Goal: Task Accomplishment & Management: Manage account settings

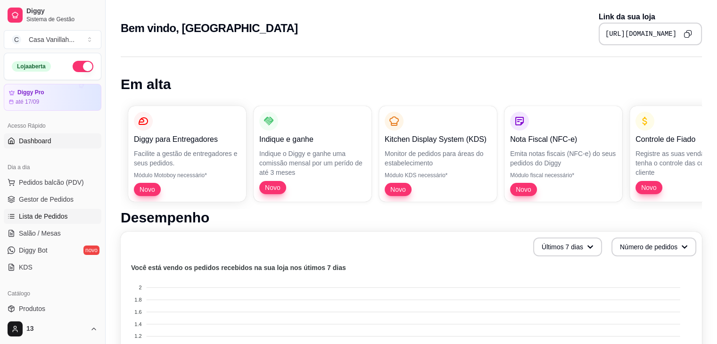
scroll to position [47, 0]
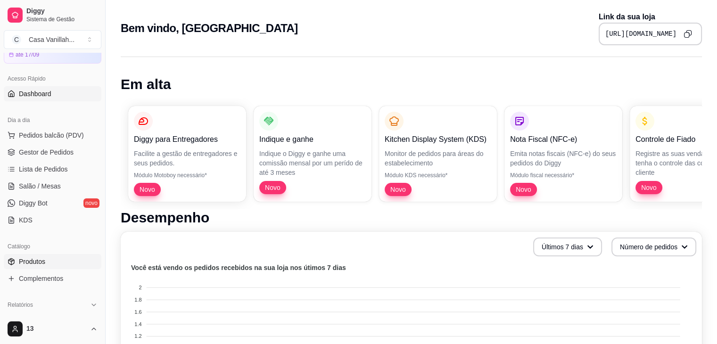
click at [45, 262] on span "Produtos" at bounding box center [32, 261] width 26 height 9
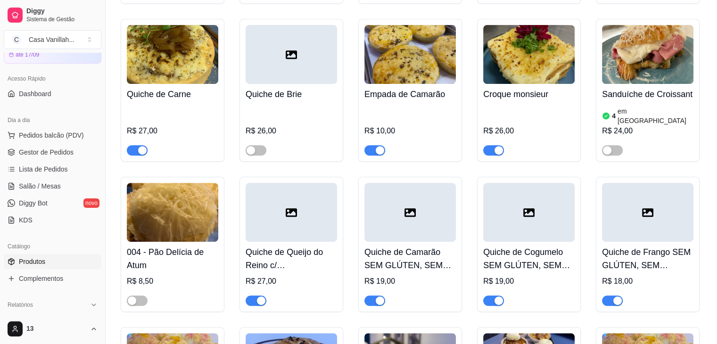
scroll to position [377, 0]
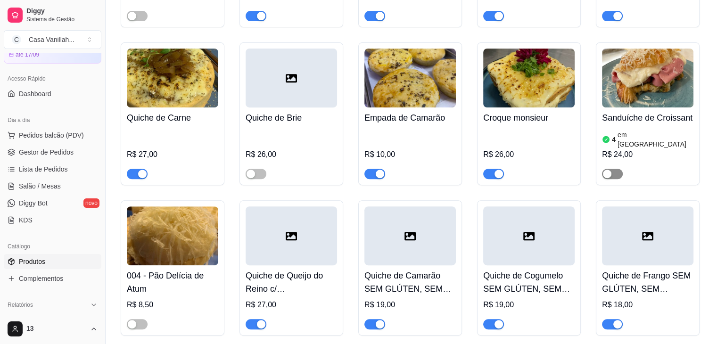
click at [606, 170] on div "button" at bounding box center [607, 174] width 8 height 8
click at [604, 169] on span "button" at bounding box center [612, 174] width 21 height 10
click at [619, 169] on span "button" at bounding box center [612, 174] width 21 height 10
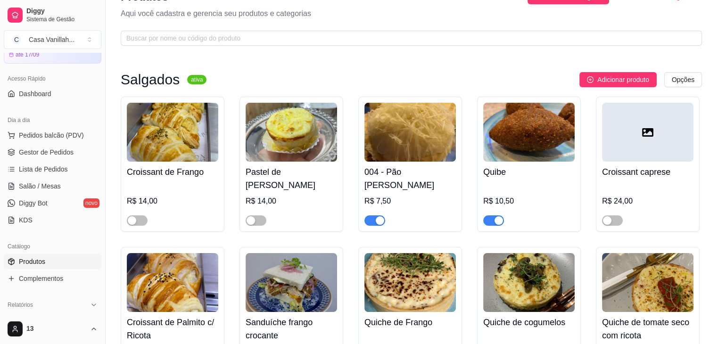
scroll to position [0, 0]
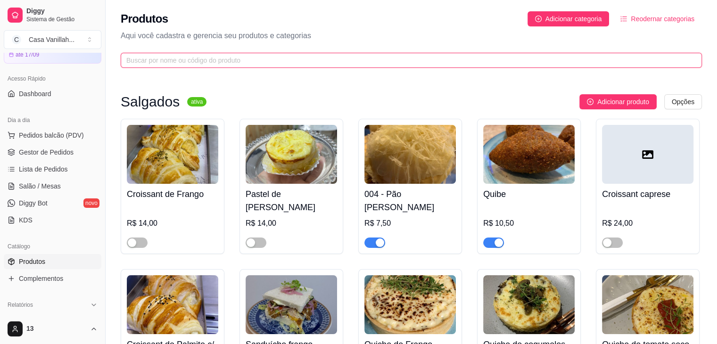
click at [211, 63] on input "text" at bounding box center [407, 60] width 563 height 10
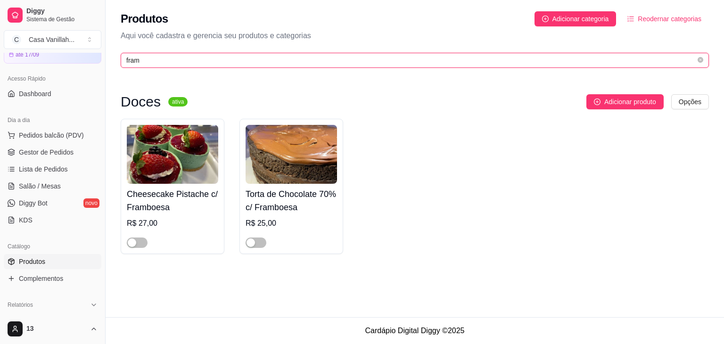
type input "framb"
drag, startPoint x: 147, startPoint y: 55, endPoint x: 109, endPoint y: 55, distance: 37.7
click at [109, 55] on div "Produtos Adicionar categoria Reodernar categorias Aqui você cadastra e gerencia…" at bounding box center [415, 37] width 619 height 74
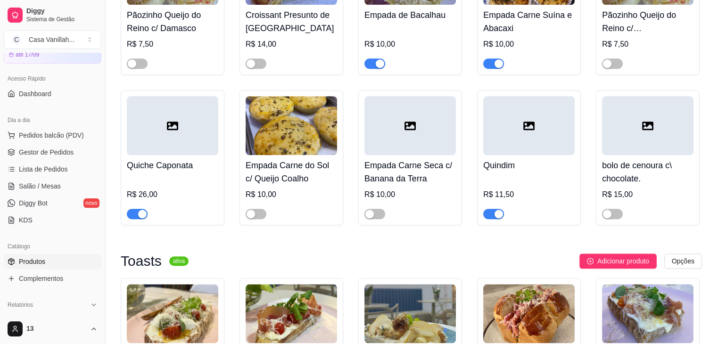
scroll to position [802, 0]
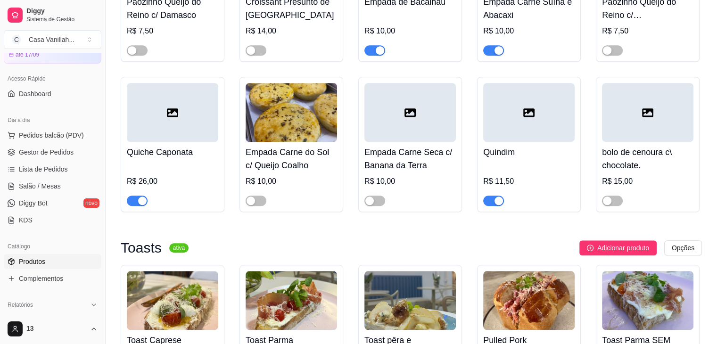
click at [492, 196] on span "button" at bounding box center [493, 201] width 21 height 10
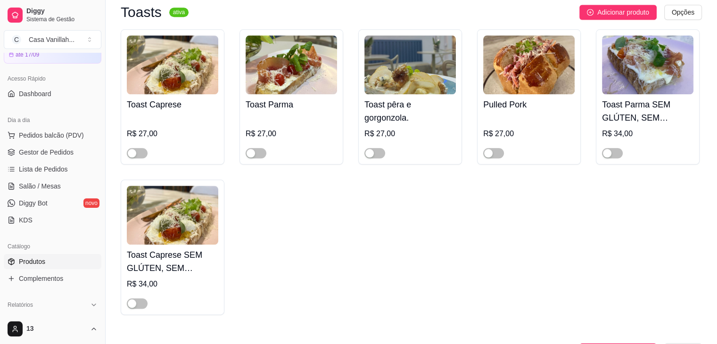
scroll to position [1084, 0]
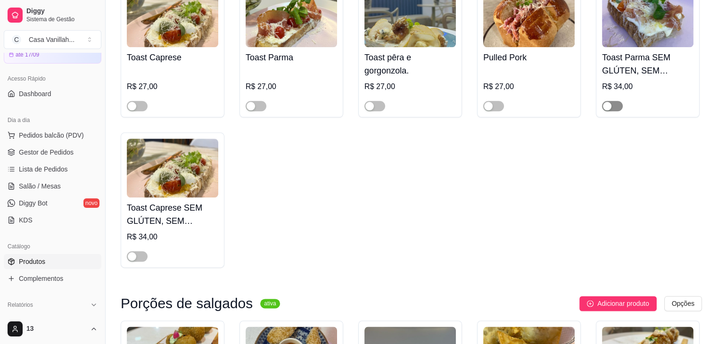
click at [620, 101] on span "button" at bounding box center [612, 106] width 21 height 10
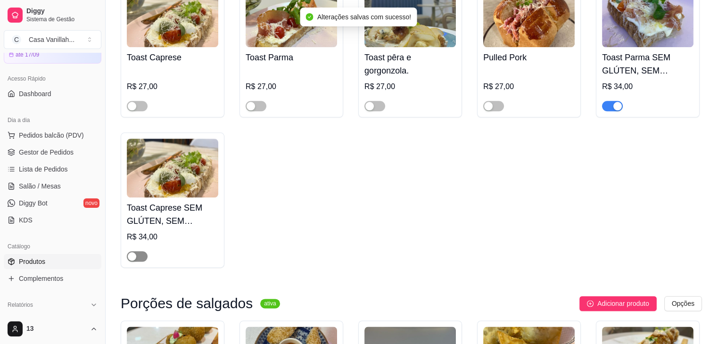
click at [142, 251] on span "button" at bounding box center [137, 256] width 21 height 10
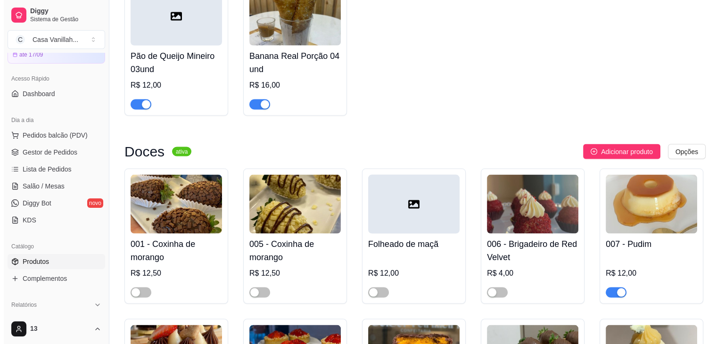
scroll to position [1745, 0]
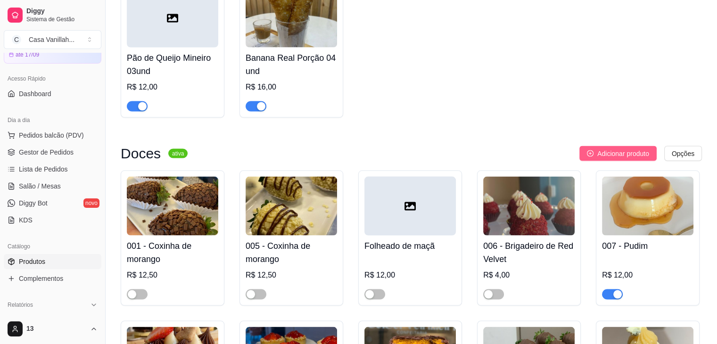
click at [601, 148] on span "Adicionar produto" at bounding box center [623, 153] width 52 height 10
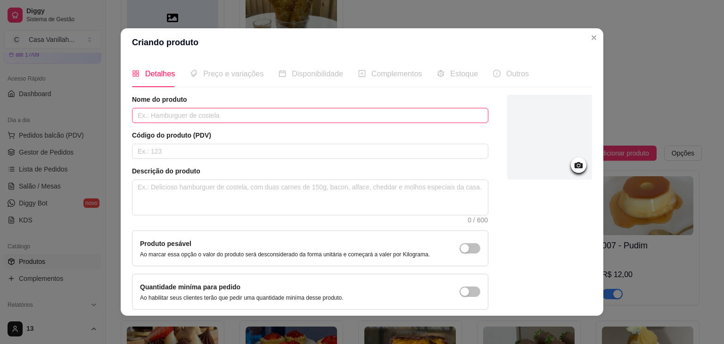
click at [303, 117] on input "text" at bounding box center [310, 115] width 356 height 15
click at [218, 117] on input "Torta De Doce de Leite com ameixa e Cocco." at bounding box center [310, 115] width 356 height 15
click at [255, 116] on input "Torta De Doce de Leite com Ameixa e Cocco." at bounding box center [310, 115] width 356 height 15
type input "Torta De Doce de Leite com Ameixa e Coco."
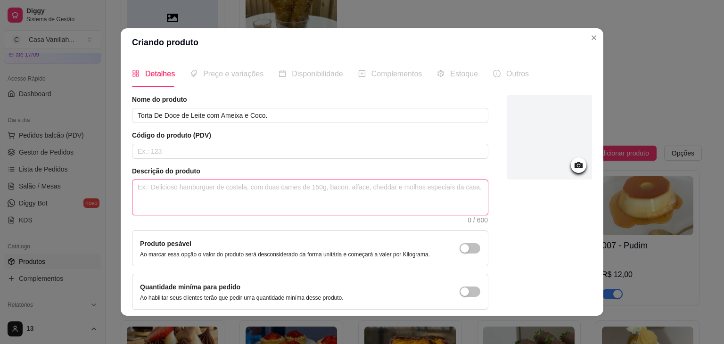
click at [255, 207] on textarea at bounding box center [310, 197] width 356 height 35
type textarea "M"
type textarea "Ma"
type textarea "Mas"
type textarea "Mass"
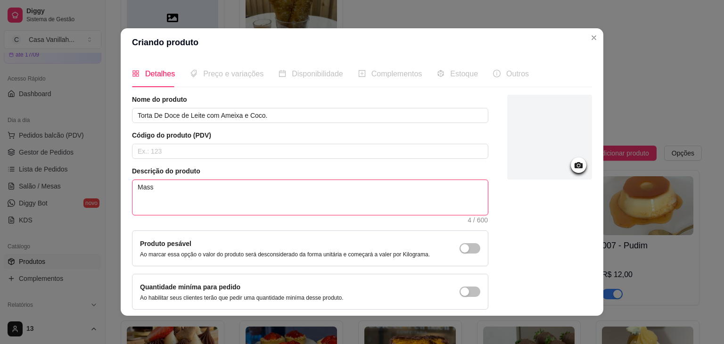
type textarea "Massa"
type textarea "Massa m"
type textarea "Massa"
type textarea "Massa a"
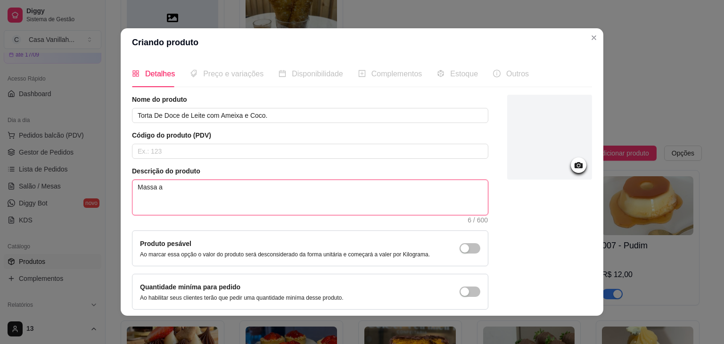
type textarea "Massa am"
type textarea "Massa ama"
type textarea "Massa aman"
type textarea "Massa amant"
type textarea "Massa amante"
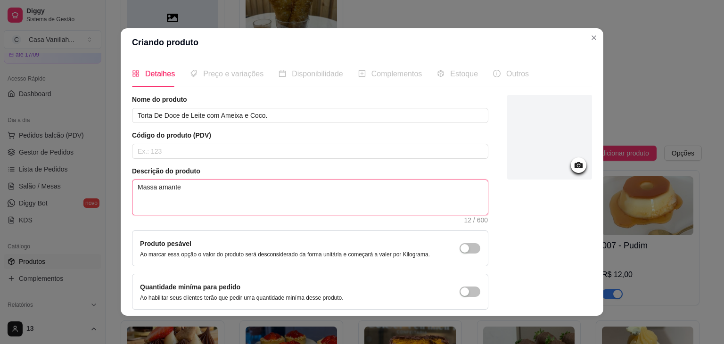
type textarea "Massa amantei"
type textarea "Massa amanteig"
type textarea "Massa amanteiga"
type textarea "Massa amanteigad"
type textarea "Massa amanteigada"
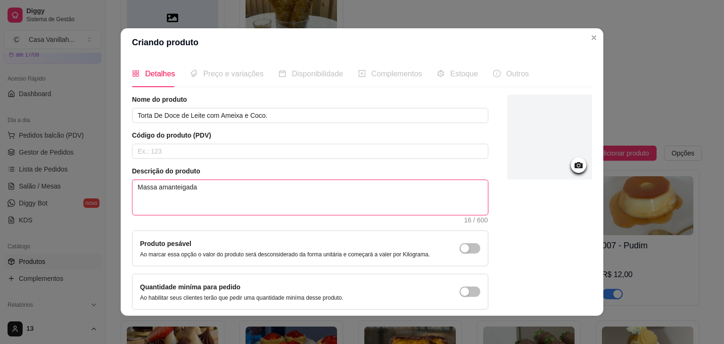
type textarea "Massa amanteigada"
type textarea "Massa amanteigada d"
type textarea "Massa amanteigada de"
type textarea "Massa amanteigada de b"
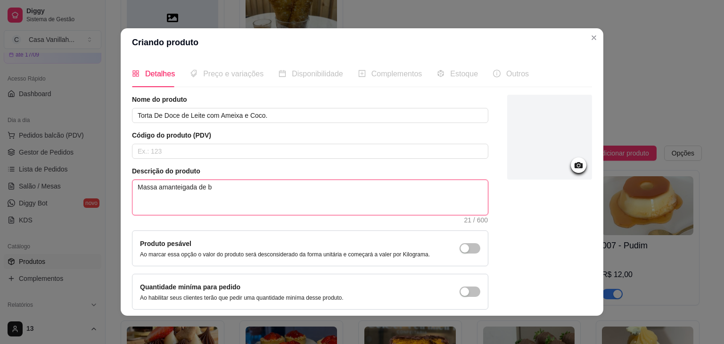
type textarea "Massa amanteigada de ba"
type textarea "Massa amanteigada de bau"
type textarea "Massa amanteigada de baun"
type textarea "Massa amanteigada de [PERSON_NAME]"
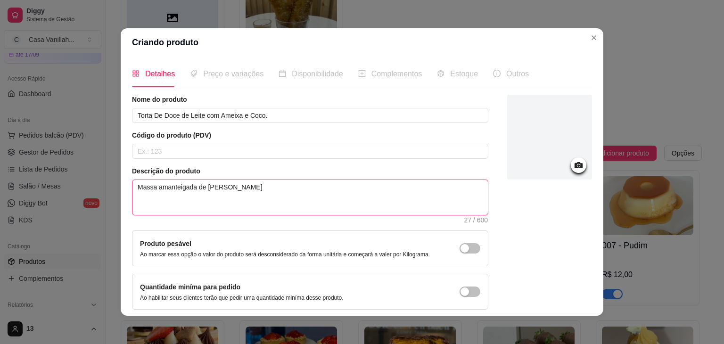
type textarea "Massa amanteigada de [PERSON_NAME]"
type textarea "Massa amanteigada de [PERSON_NAME],"
type textarea "Massa amanteigada de [PERSON_NAME], c"
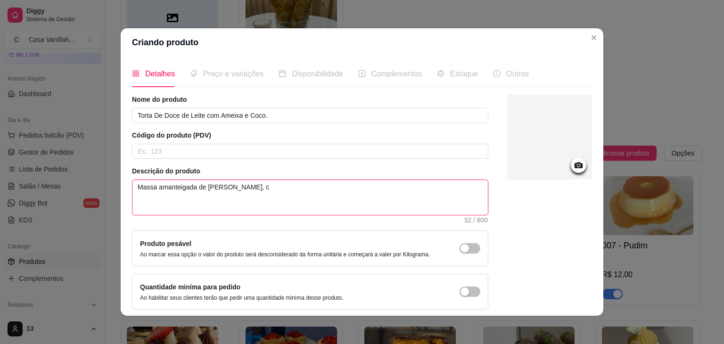
type textarea "Massa amanteigada de [PERSON_NAME], cr"
type textarea "Massa amanteigada de [PERSON_NAME], cre"
type textarea "Massa amanteigada de [PERSON_NAME], crem"
type textarea "Massa amanteigada de [PERSON_NAME], creme"
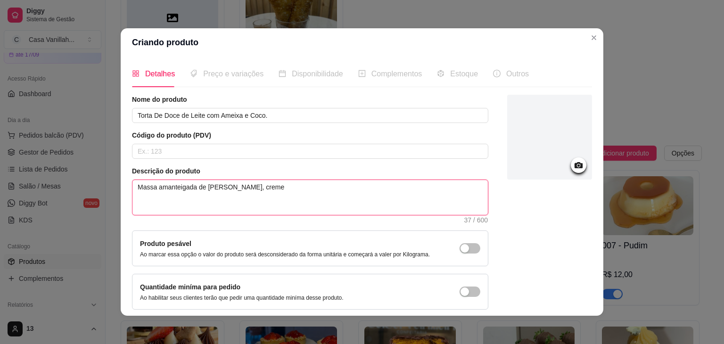
type textarea "Massa amanteigada de [PERSON_NAME], creme d"
type textarea "Massa amanteigada de [PERSON_NAME], creme de"
type textarea "Massa amanteigada de [PERSON_NAME], creme de d"
type textarea "Massa amanteigada de [PERSON_NAME], creme de do"
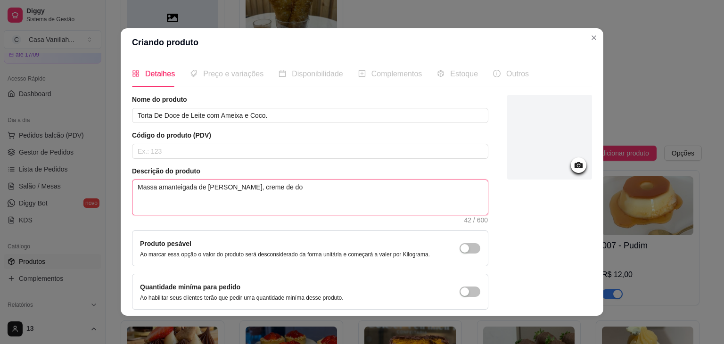
type textarea "Massa amanteigada de [PERSON_NAME], creme de doc"
type textarea "Massa amanteigada de [PERSON_NAME], creme de doce"
type textarea "Massa amanteigada de [PERSON_NAME], creme de doce d"
type textarea "Massa amanteigada de [PERSON_NAME], creme de doce de"
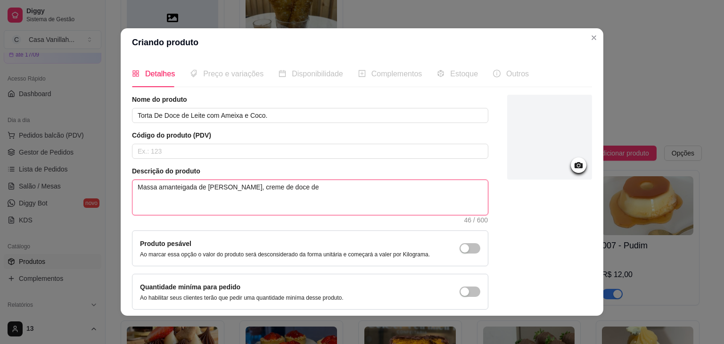
type textarea "Massa amanteigada de [PERSON_NAME], creme de doce de"
type textarea "Massa amanteigada de [PERSON_NAME], creme de doce de l"
type textarea "Massa amanteigada de [PERSON_NAME], creme de doce de le"
type textarea "Massa amanteigada de [PERSON_NAME], creme de doce de lei"
type textarea "Massa amanteigada de [PERSON_NAME], creme de doce de leit"
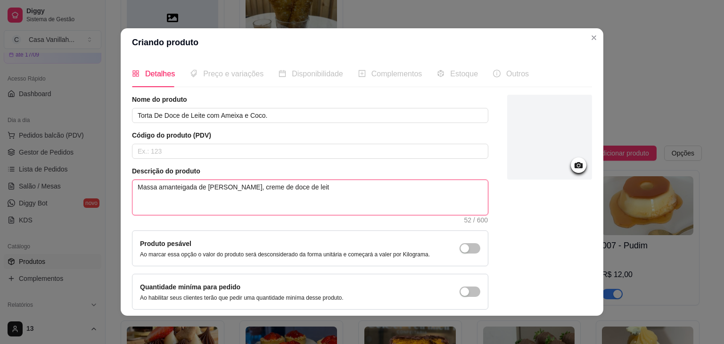
type textarea "Massa amanteigada de [PERSON_NAME], creme de doce de leite"
type textarea "Massa amanteigada de [PERSON_NAME], creme de doce de leite,"
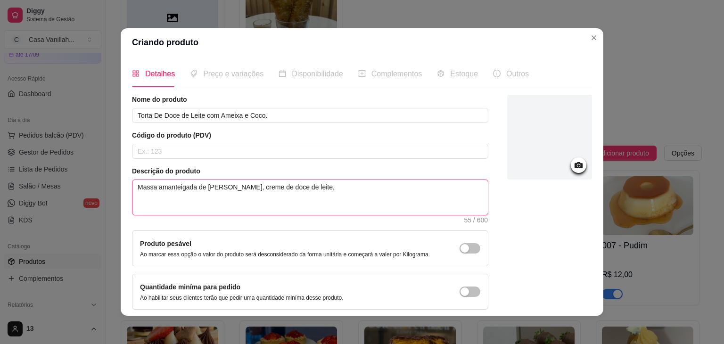
type textarea "Massa amanteigada de [PERSON_NAME], creme de doce de leite,"
type textarea "Massa amanteigada de [PERSON_NAME], creme de doce de leite"
type textarea "Massa amanteigada de [PERSON_NAME], creme de doce de leite c"
type textarea "Massa amanteigada de [PERSON_NAME], creme de doce de leite co"
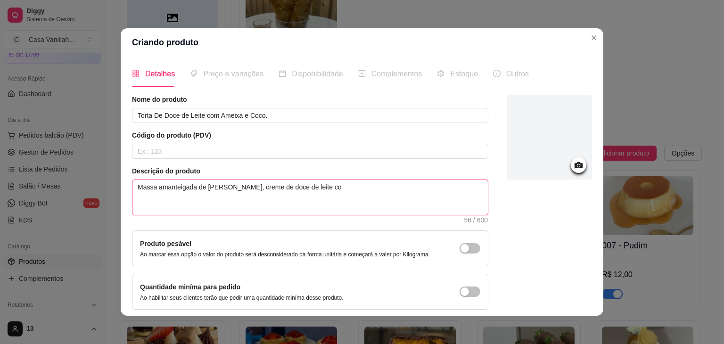
type textarea "Massa amanteigada de [PERSON_NAME], creme de doce de leite com"
type textarea "Massa amanteigada de [PERSON_NAME], creme de doce de leite co"
type textarea "Massa amanteigada de [PERSON_NAME], creme de doce de leite c"
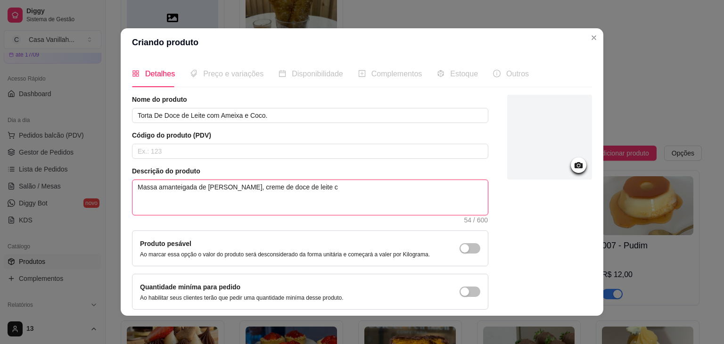
type textarea "Massa amanteigada de [PERSON_NAME], creme de doce de leite"
type textarea "Massa amanteigada de [PERSON_NAME], creme de doce de lei"
type textarea "Massa amanteigada de [PERSON_NAME], creme de doce de le"
type textarea "Massa amanteigada de [PERSON_NAME], creme de doce de l"
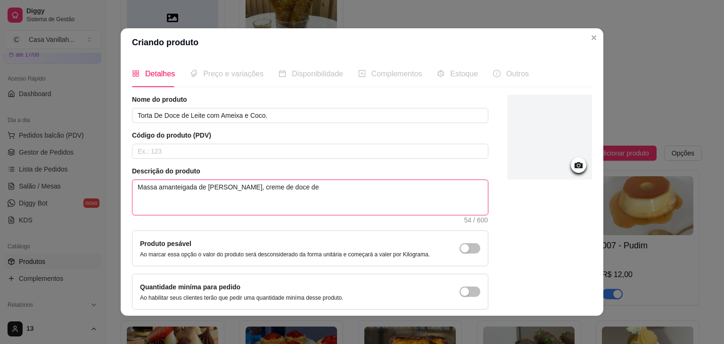
type textarea "Massa amanteigada de [PERSON_NAME], creme de doce de"
type textarea "Massa amanteigada de [PERSON_NAME], creme de doce d"
type textarea "Massa amanteigada de [PERSON_NAME], creme de doce"
type textarea "Massa amanteigada de [PERSON_NAME], creme de doc"
type textarea "Massa amanteigada de [PERSON_NAME], creme de d"
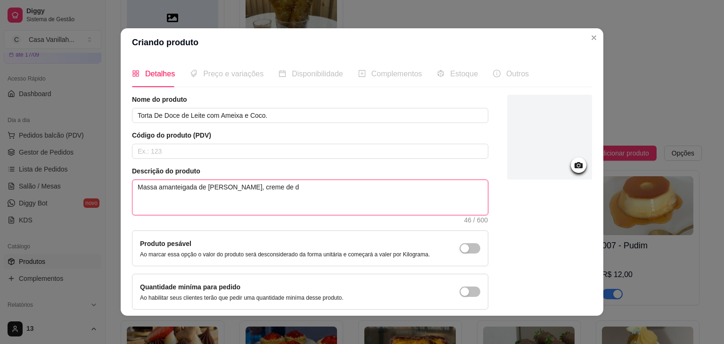
type textarea "Massa amanteigada de [PERSON_NAME], creme de"
type textarea "Massa amanteigada de [PERSON_NAME], creme"
type textarea "Massa amanteigada de [PERSON_NAME], crem"
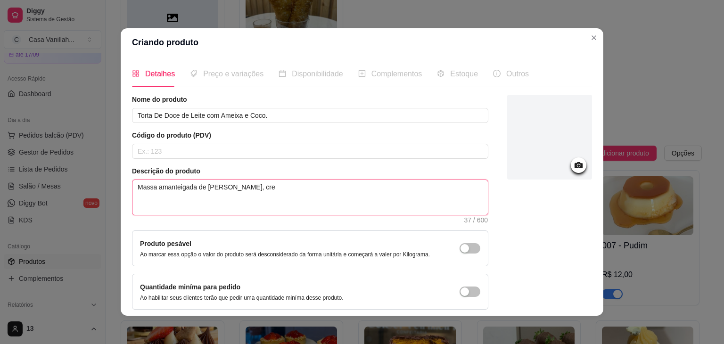
type textarea "Massa amanteigada de [PERSON_NAME], cr"
type textarea "Massa amanteigada de [PERSON_NAME], c"
type textarea "Massa amanteigada de [PERSON_NAME],"
type textarea "Massa amanteigada de [PERSON_NAME], r"
type textarea "Massa amanteigada de [PERSON_NAME], re"
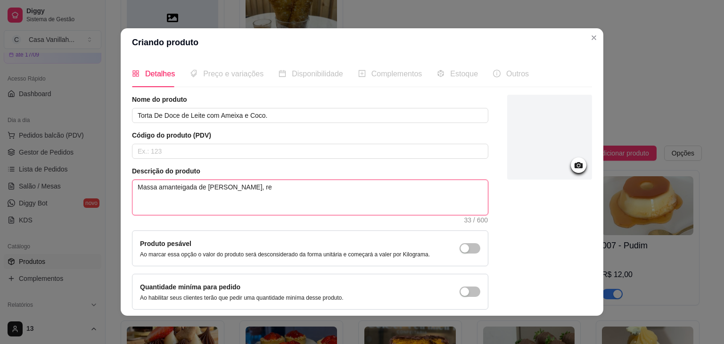
type textarea "Massa amanteigada de [PERSON_NAME], rec"
type textarea "Massa amanteigada de [PERSON_NAME], rech"
type textarea "Massa amanteigada de [PERSON_NAME], reche"
type textarea "Massa amanteigada de [PERSON_NAME], rechei"
type textarea "Massa amanteigada de [PERSON_NAME], recheio"
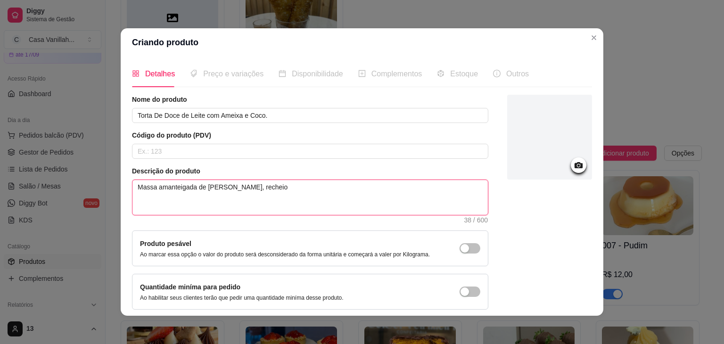
type textarea "Massa amanteigada de [PERSON_NAME], recheio"
type textarea "Massa amanteigada de [PERSON_NAME], recheio d"
type textarea "Massa amanteigada de [PERSON_NAME], recheio de"
type textarea "Massa amanteigada de [PERSON_NAME], recheio de d"
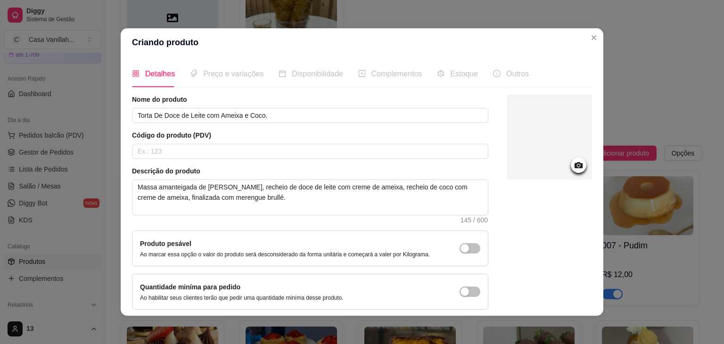
scroll to position [39, 0]
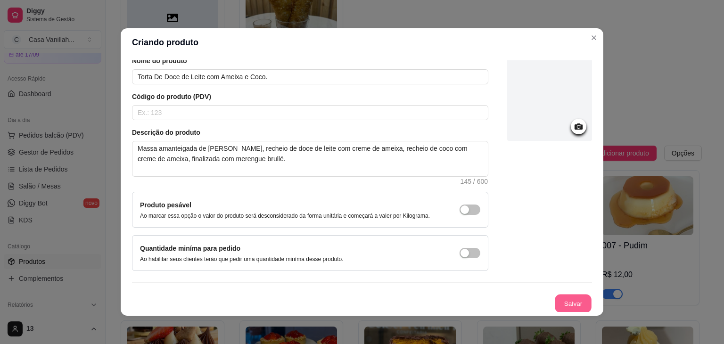
click at [555, 306] on button "Salvar" at bounding box center [573, 304] width 37 height 18
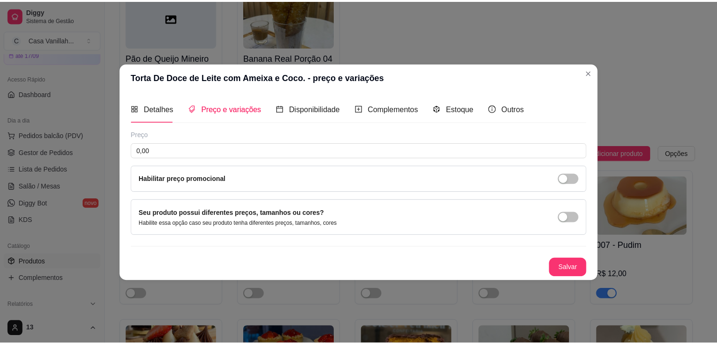
scroll to position [0, 0]
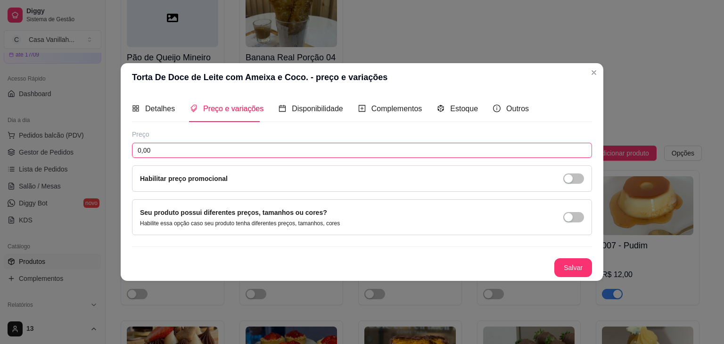
click at [402, 144] on input "0,00" at bounding box center [362, 150] width 460 height 15
click at [578, 257] on div "Torta De Doce de Leite com Ameixa e Coco. - preço e variações Detalhes Preço e …" at bounding box center [362, 172] width 724 height 344
click at [578, 258] on div "Salvar" at bounding box center [362, 267] width 460 height 19
click at [578, 261] on button "Salvar" at bounding box center [573, 268] width 37 height 18
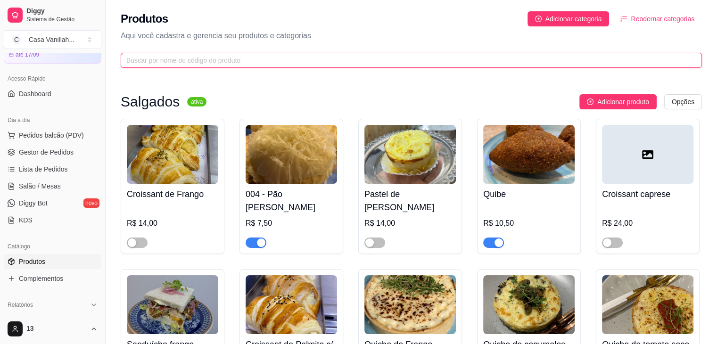
click at [259, 58] on input "text" at bounding box center [407, 60] width 563 height 10
drag, startPoint x: 259, startPoint y: 58, endPoint x: 320, endPoint y: 35, distance: 65.1
click at [320, 35] on div "Produtos Adicionar categoria Reodernar categorias Aqui você cadastra e gerencia…" at bounding box center [412, 37] width 612 height 74
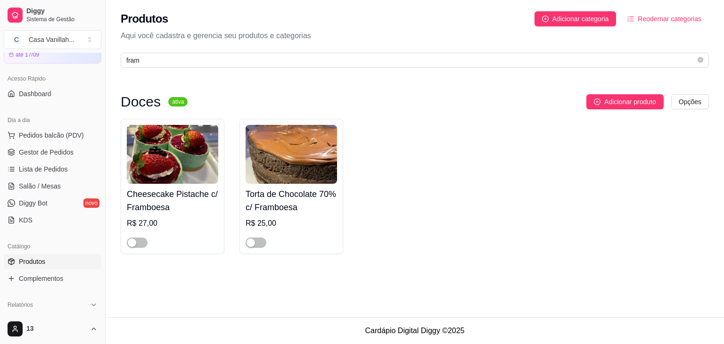
click at [296, 215] on div "Torta de Chocolate 70% c/ Framboesa R$ 25,00" at bounding box center [291, 216] width 91 height 64
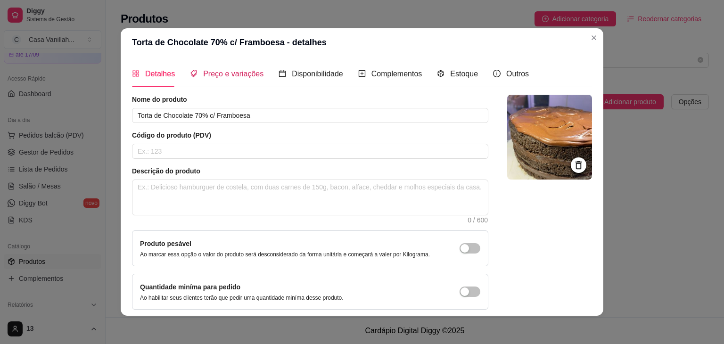
click at [221, 78] on span "Preço e variações" at bounding box center [233, 74] width 60 height 8
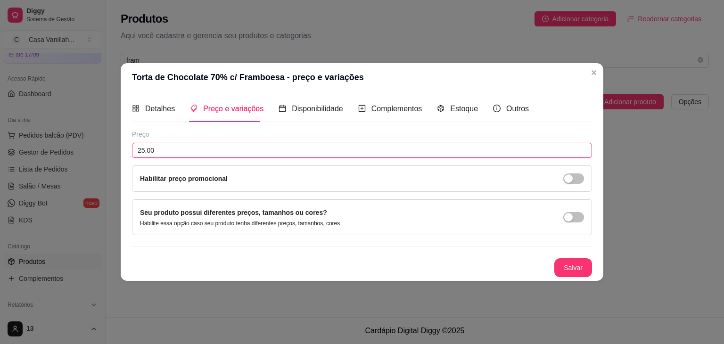
click at [251, 149] on input "25,00" at bounding box center [362, 150] width 460 height 15
click at [568, 261] on button "Salvar" at bounding box center [573, 268] width 37 height 18
click at [149, 115] on div "Detalhes" at bounding box center [153, 108] width 43 height 27
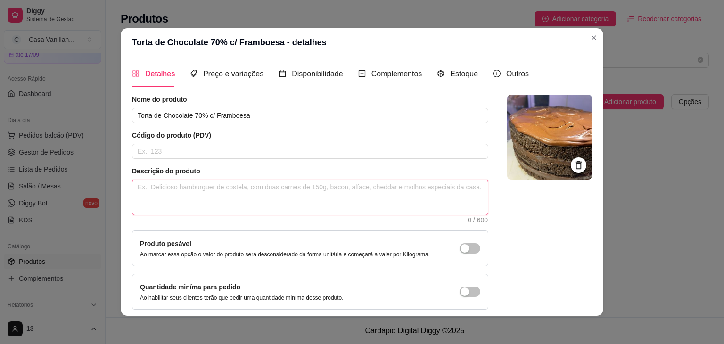
click at [262, 195] on textarea at bounding box center [310, 197] width 356 height 35
click at [190, 188] on textarea "Massa de chocolate black 100%" at bounding box center [310, 197] width 356 height 35
click at [276, 192] on textarea "Massa de chocolate intensa black 100%" at bounding box center [310, 197] width 356 height 35
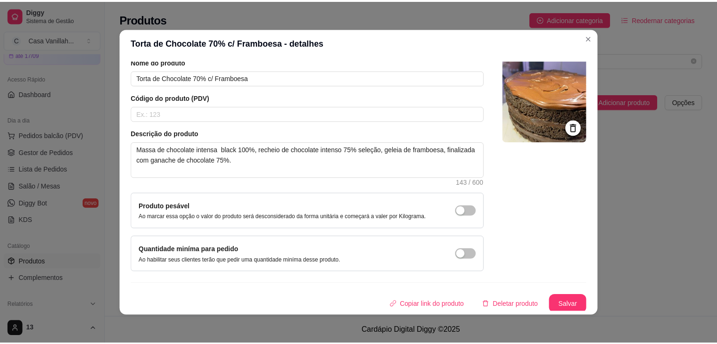
scroll to position [39, 0]
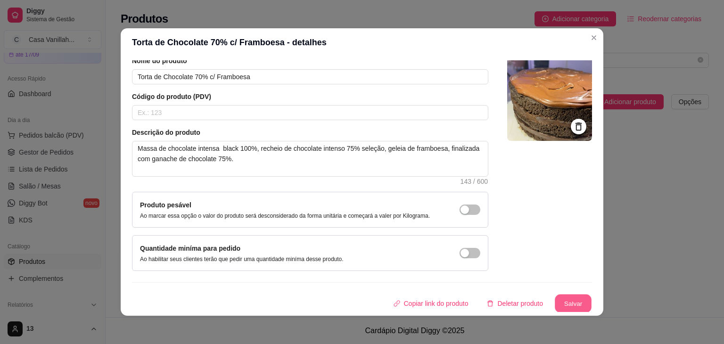
click at [569, 306] on button "Salvar" at bounding box center [573, 304] width 37 height 18
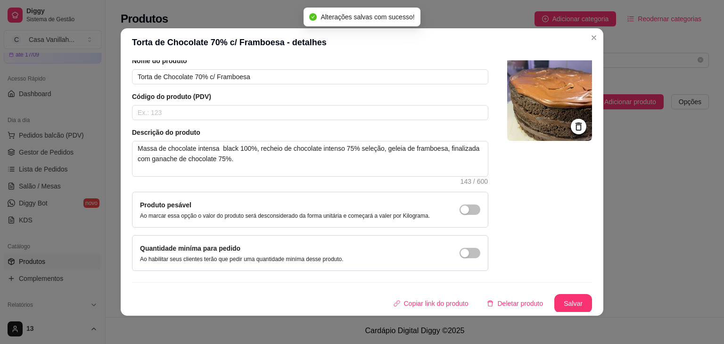
click at [588, 74] on div "Detalhes Preço e variações Disponibilidade Complementos Estoque Outros Nome do …" at bounding box center [362, 186] width 460 height 252
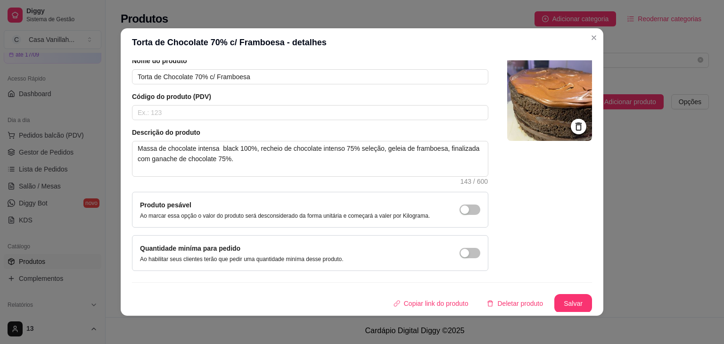
click at [580, 82] on img at bounding box center [549, 98] width 85 height 85
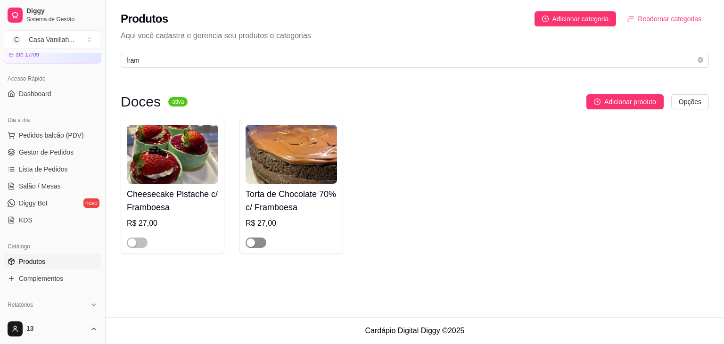
click at [250, 240] on div "button" at bounding box center [251, 243] width 8 height 8
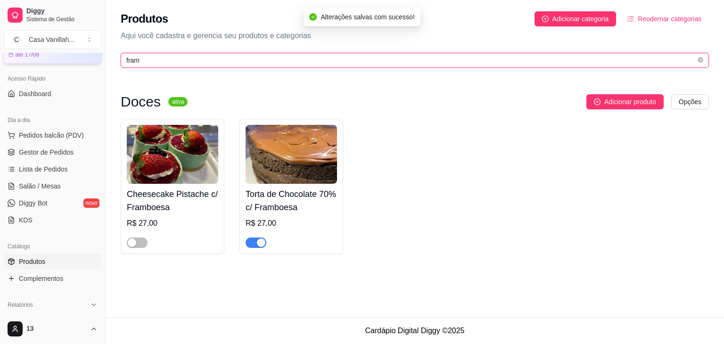
drag, startPoint x: 143, startPoint y: 58, endPoint x: 93, endPoint y: 60, distance: 50.5
click at [76, 58] on div "Diggy Sistema de Gestão C Casa Vanillah ... Loja aberta Diggy Pro até 17/09 Ace…" at bounding box center [362, 172] width 724 height 344
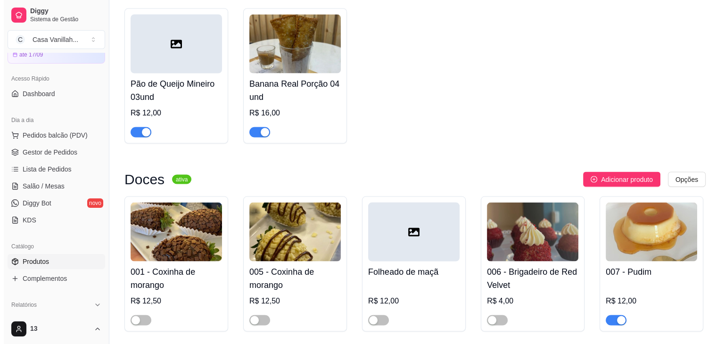
scroll to position [1839, 0]
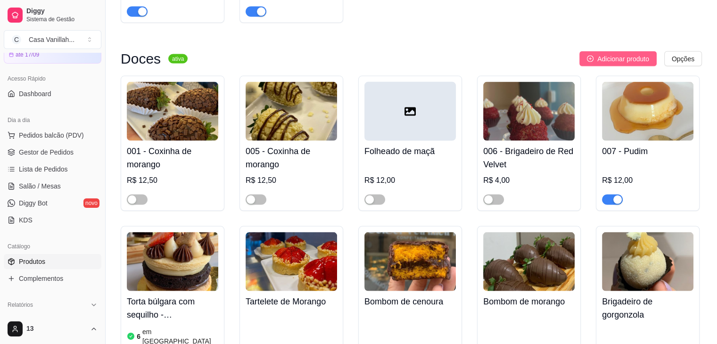
click at [639, 54] on span "Adicionar produto" at bounding box center [623, 59] width 52 height 10
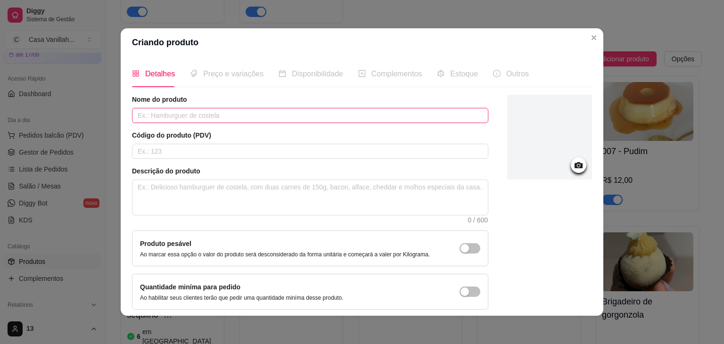
click at [180, 115] on input "text" at bounding box center [310, 115] width 356 height 15
click at [177, 116] on input "Torta Mousse de Amora" at bounding box center [310, 115] width 356 height 15
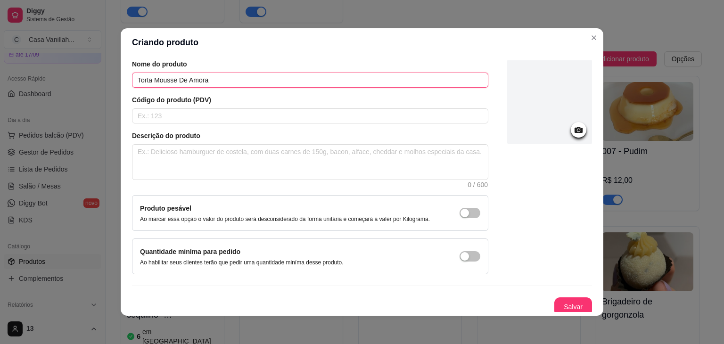
scroll to position [39, 0]
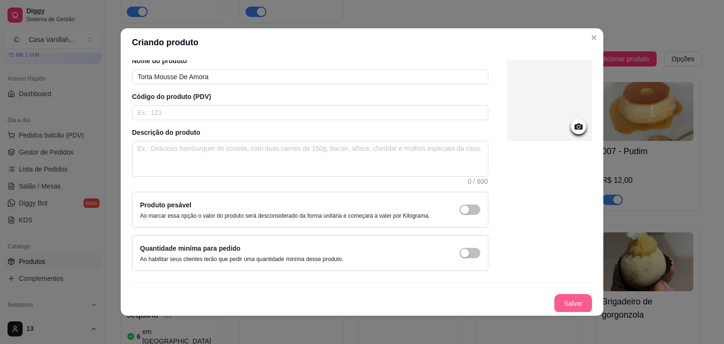
click at [573, 300] on button "Salvar" at bounding box center [573, 303] width 38 height 19
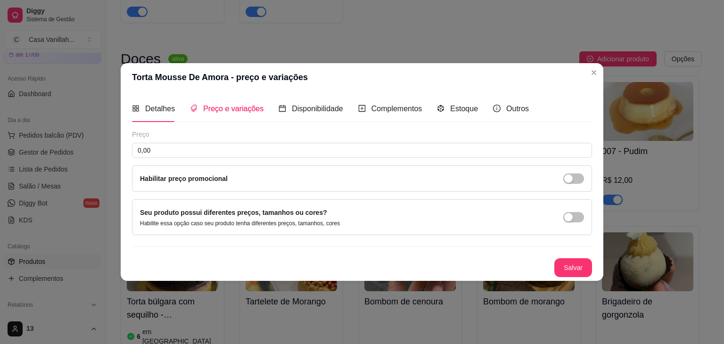
scroll to position [0, 0]
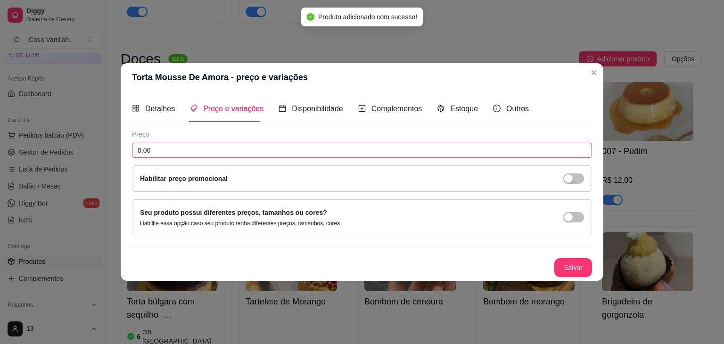
drag, startPoint x: 170, startPoint y: 151, endPoint x: 122, endPoint y: 149, distance: 48.1
click at [123, 149] on div "Detalhes Preço e variações Disponibilidade Complementos Estoque Outros Nome do …" at bounding box center [362, 186] width 483 height 190
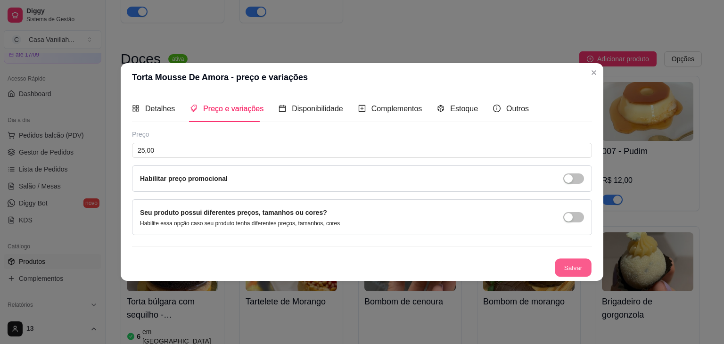
click at [573, 272] on button "Salvar" at bounding box center [573, 268] width 37 height 18
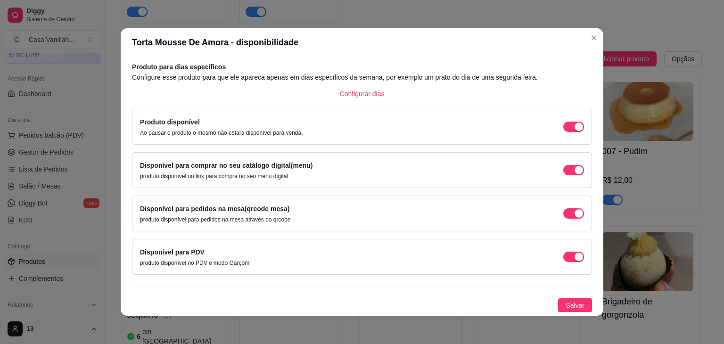
scroll to position [2, 0]
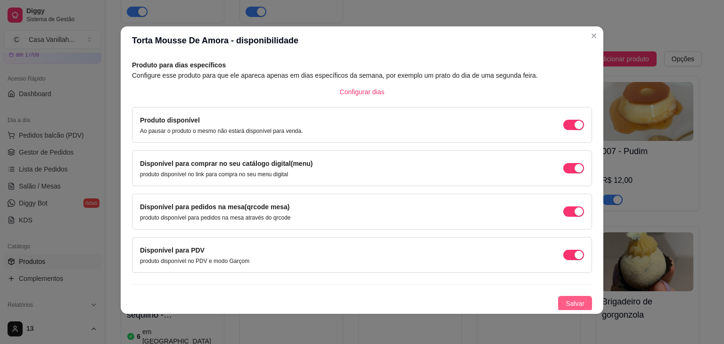
click at [572, 302] on span "Salvar" at bounding box center [575, 303] width 19 height 10
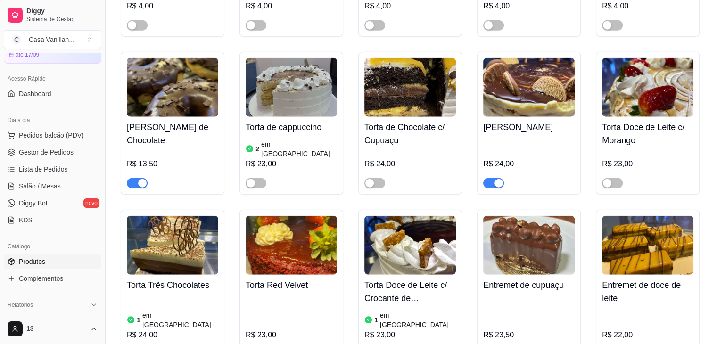
scroll to position [2358, 0]
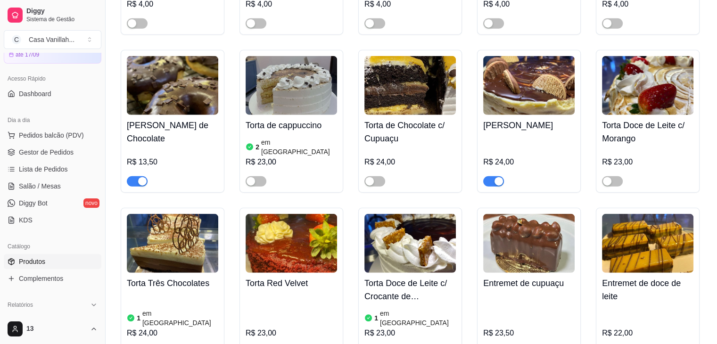
click at [139, 176] on span "button" at bounding box center [137, 181] width 21 height 10
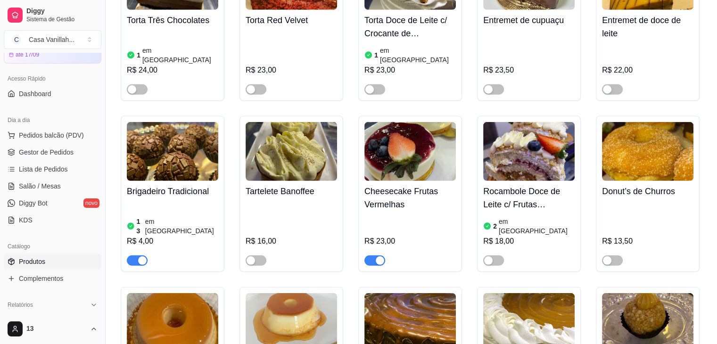
scroll to position [2640, 0]
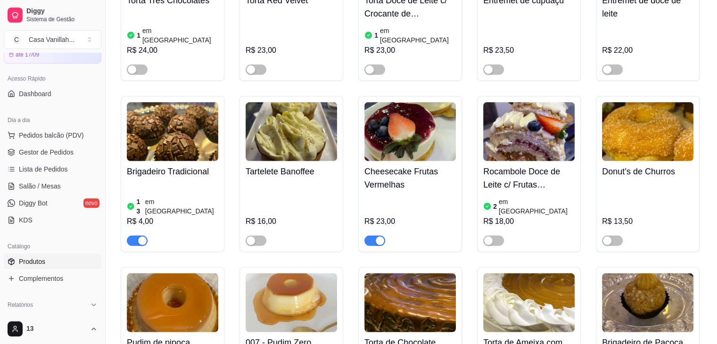
click at [370, 236] on span "button" at bounding box center [374, 241] width 21 height 10
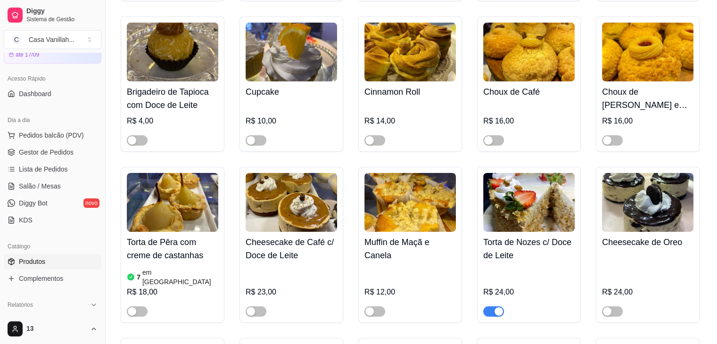
scroll to position [3065, 0]
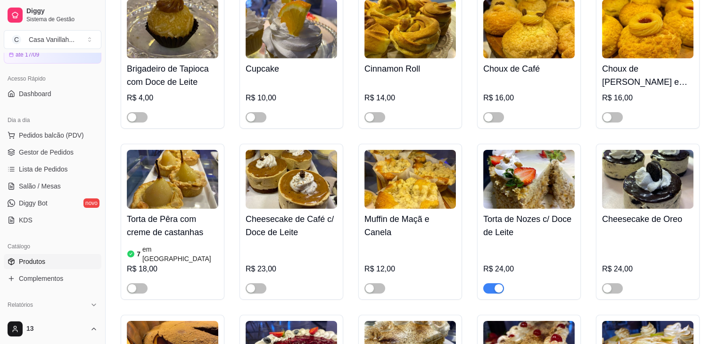
click at [492, 283] on span "button" at bounding box center [493, 288] width 21 height 10
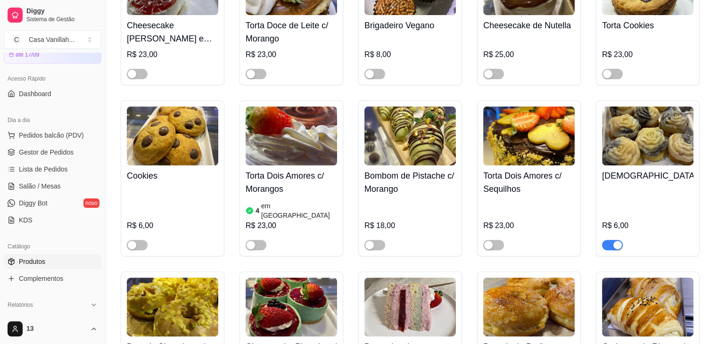
scroll to position [3913, 0]
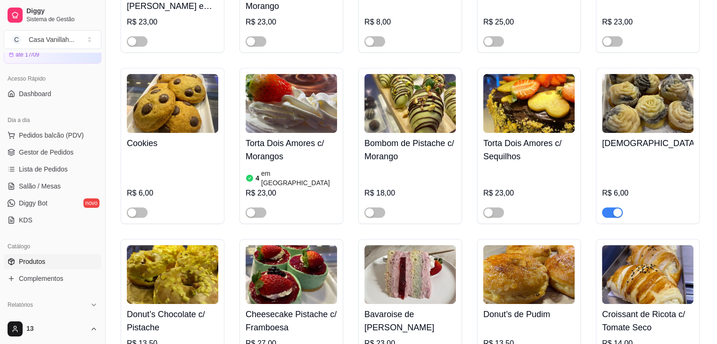
click at [609, 147] on div "Carmelita R$ 6,00" at bounding box center [648, 146] width 104 height 156
click at [610, 207] on span "button" at bounding box center [612, 212] width 21 height 10
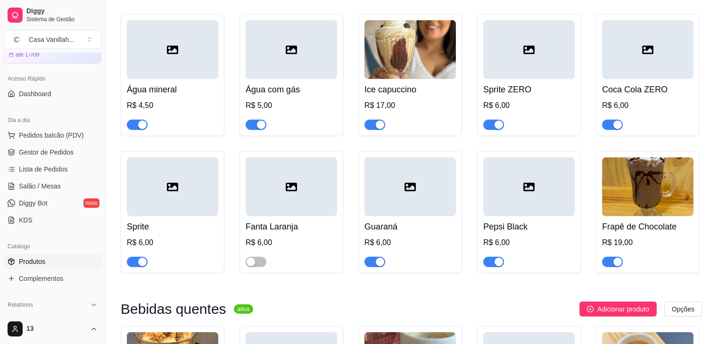
scroll to position [5988, 0]
click at [496, 121] on div "button" at bounding box center [499, 125] width 8 height 8
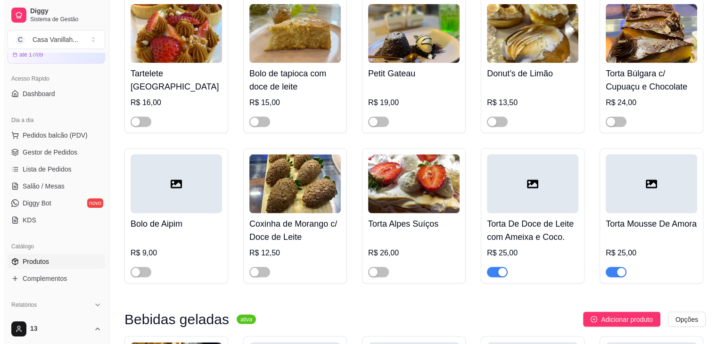
scroll to position [5331, 0]
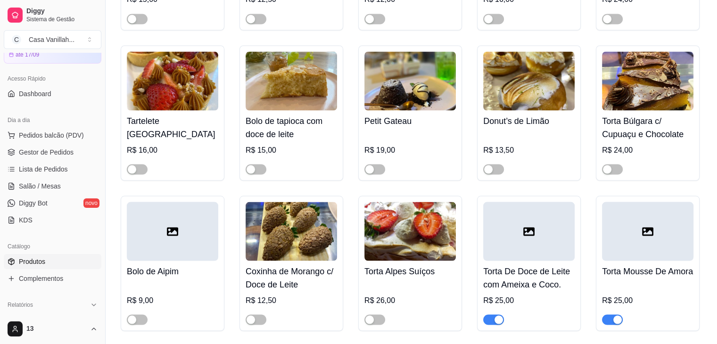
click at [508, 202] on div at bounding box center [528, 231] width 91 height 59
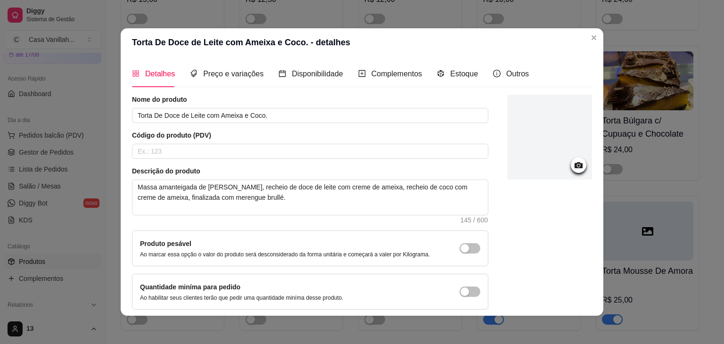
click at [549, 138] on div at bounding box center [549, 137] width 85 height 85
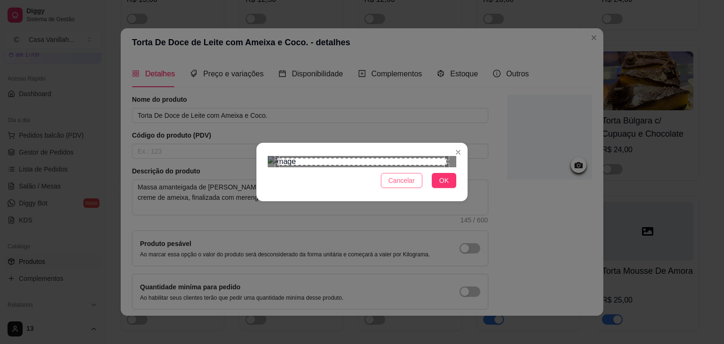
click at [405, 186] on span "Cancelar" at bounding box center [402, 180] width 26 height 10
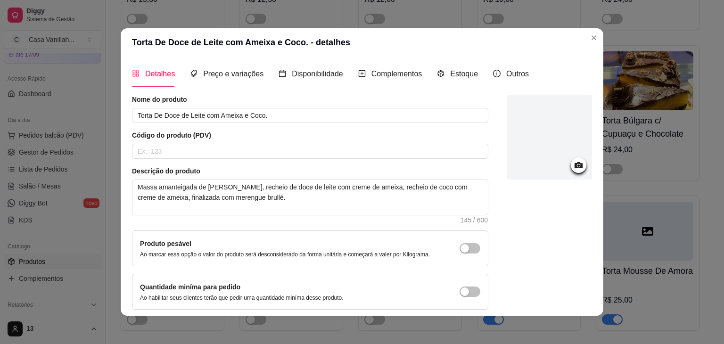
click at [537, 138] on div at bounding box center [549, 137] width 85 height 85
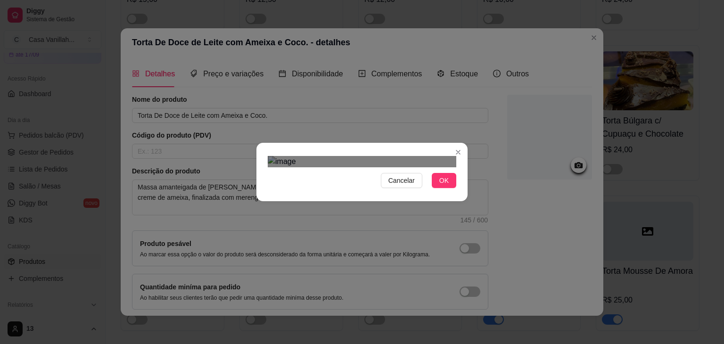
click at [410, 184] on div "Use the arrow keys to move the crop selection area" at bounding box center [366, 258] width 170 height 170
click at [411, 195] on div "Use the arrow keys to move the crop selection area" at bounding box center [367, 267] width 170 height 170
click at [433, 167] on div at bounding box center [362, 161] width 189 height 11
click at [408, 192] on div "Use the arrow keys to move the crop selection area" at bounding box center [366, 256] width 153 height 153
click at [446, 188] on button "OK" at bounding box center [444, 180] width 25 height 15
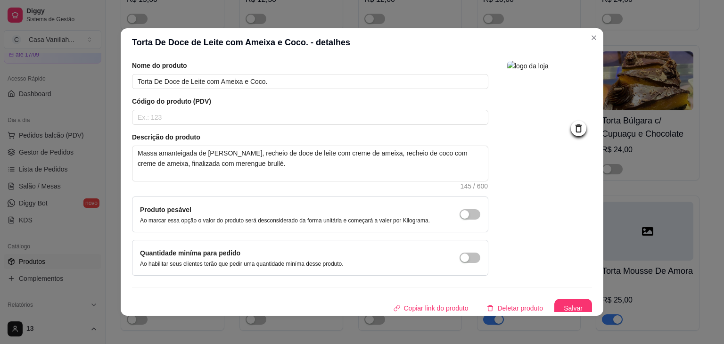
scroll to position [39, 0]
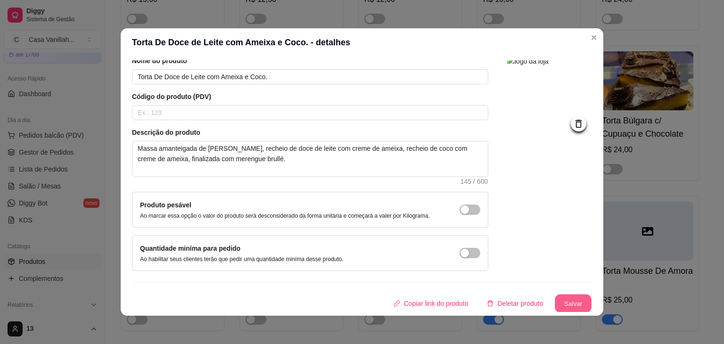
click at [570, 303] on button "Salvar" at bounding box center [573, 304] width 37 height 18
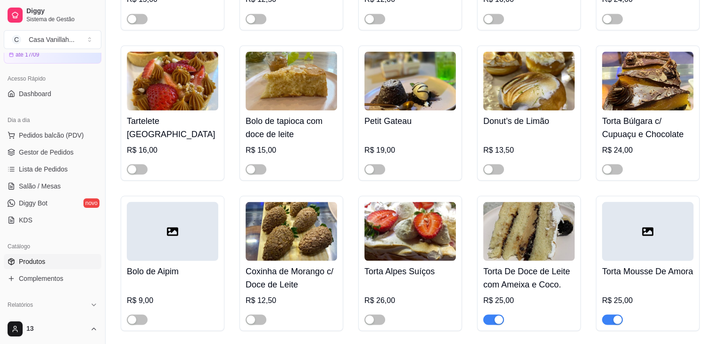
click at [651, 202] on div at bounding box center [647, 231] width 91 height 59
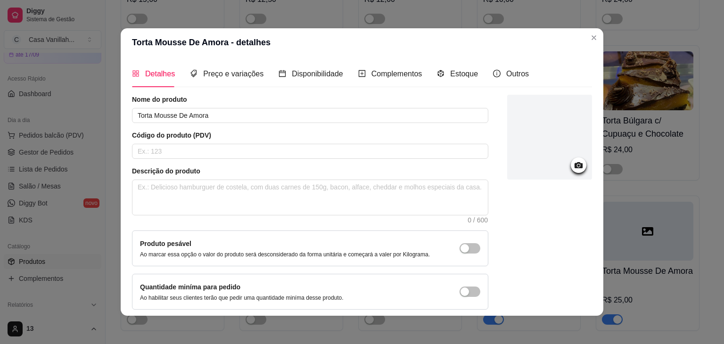
click at [530, 137] on div at bounding box center [549, 137] width 85 height 85
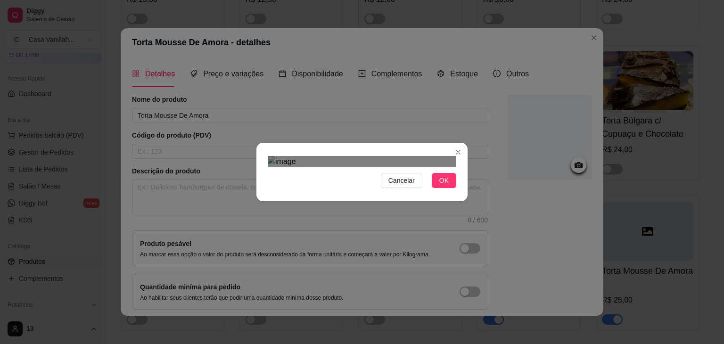
click at [383, 224] on div "Use the arrow keys to move the crop selection area" at bounding box center [372, 309] width 170 height 170
click at [256, 152] on div "Cancelar OK" at bounding box center [361, 172] width 211 height 40
click at [359, 219] on div "Use the arrow keys to move the crop selection area" at bounding box center [362, 313] width 189 height 189
click at [444, 194] on div "Use the arrow keys to move the crop selection area" at bounding box center [362, 288] width 189 height 189
click at [427, 207] on div "Use the arrow keys to move the crop selection area" at bounding box center [362, 301] width 189 height 189
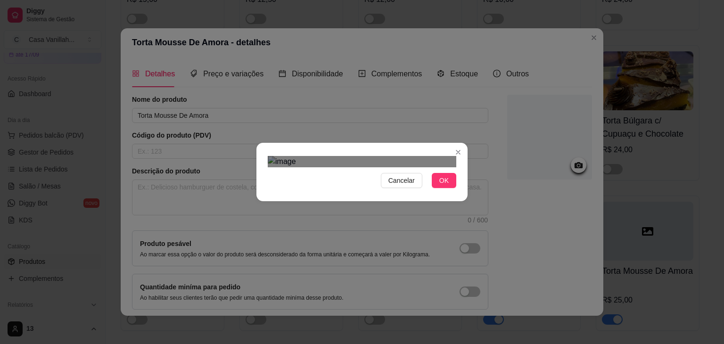
click at [435, 213] on div "Use the arrow keys to move the crop selection area" at bounding box center [362, 307] width 189 height 189
click at [445, 188] on button "OK" at bounding box center [444, 180] width 25 height 15
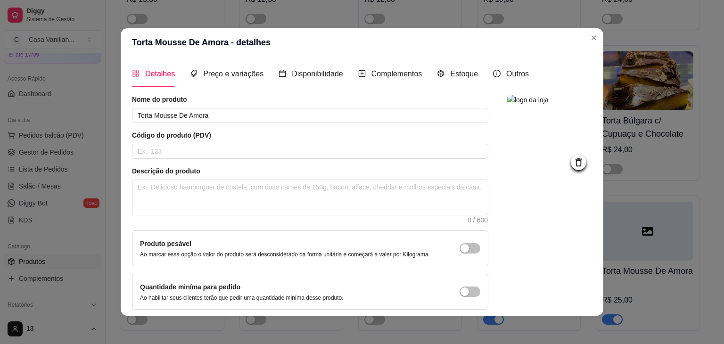
click at [525, 161] on img at bounding box center [549, 137] width 85 height 85
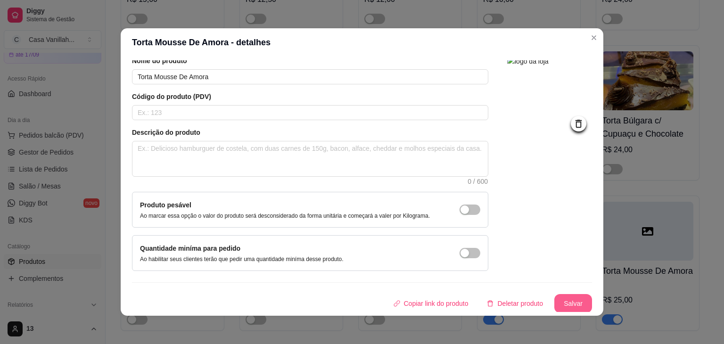
click at [568, 302] on button "Salvar" at bounding box center [573, 303] width 38 height 19
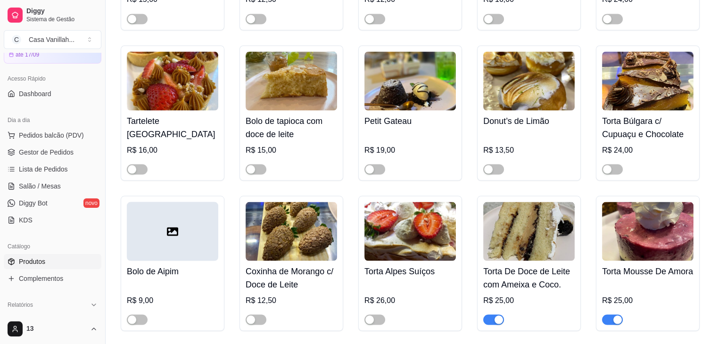
click at [656, 202] on img at bounding box center [647, 231] width 91 height 59
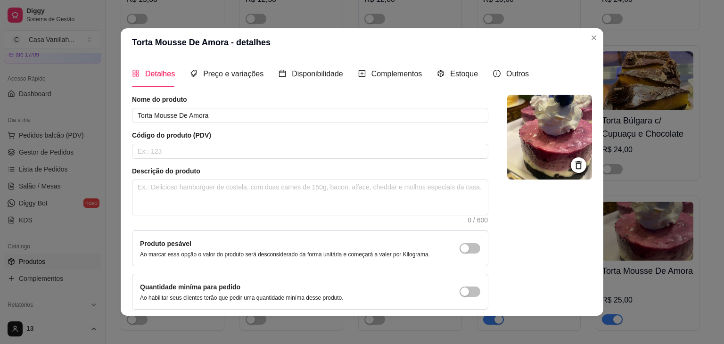
click at [540, 143] on img at bounding box center [549, 137] width 85 height 85
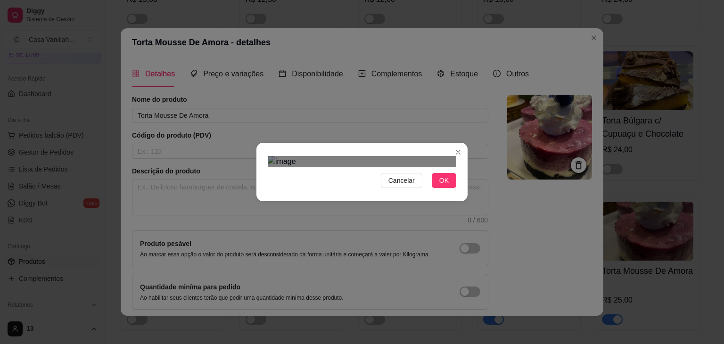
click at [398, 208] on div "Use the arrow keys to move the crop selection area" at bounding box center [372, 293] width 170 height 170
click at [306, 225] on div "Use the arrow keys to move the crop selection area" at bounding box center [362, 290] width 189 height 189
click at [439, 186] on span "OK" at bounding box center [443, 180] width 9 height 10
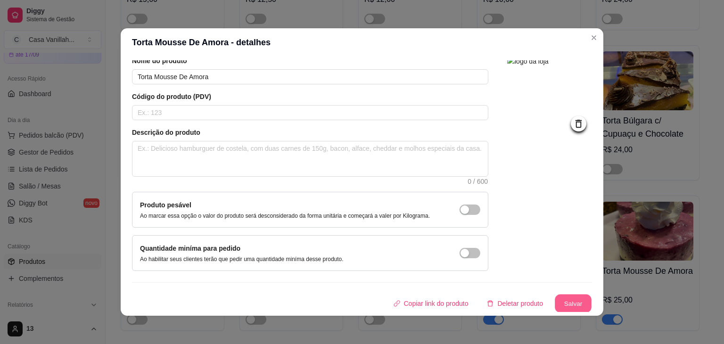
click at [570, 299] on button "Salvar" at bounding box center [573, 304] width 37 height 18
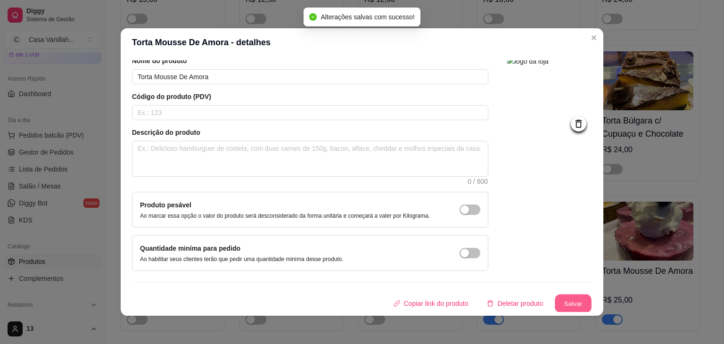
click at [571, 300] on button "Salvar" at bounding box center [573, 304] width 37 height 18
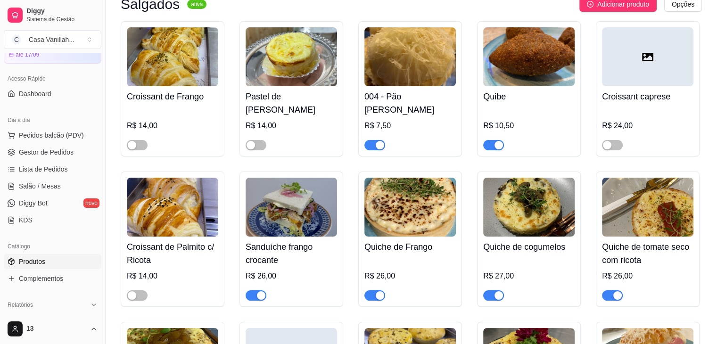
scroll to position [0, 0]
